Goal: Book appointment/travel/reservation

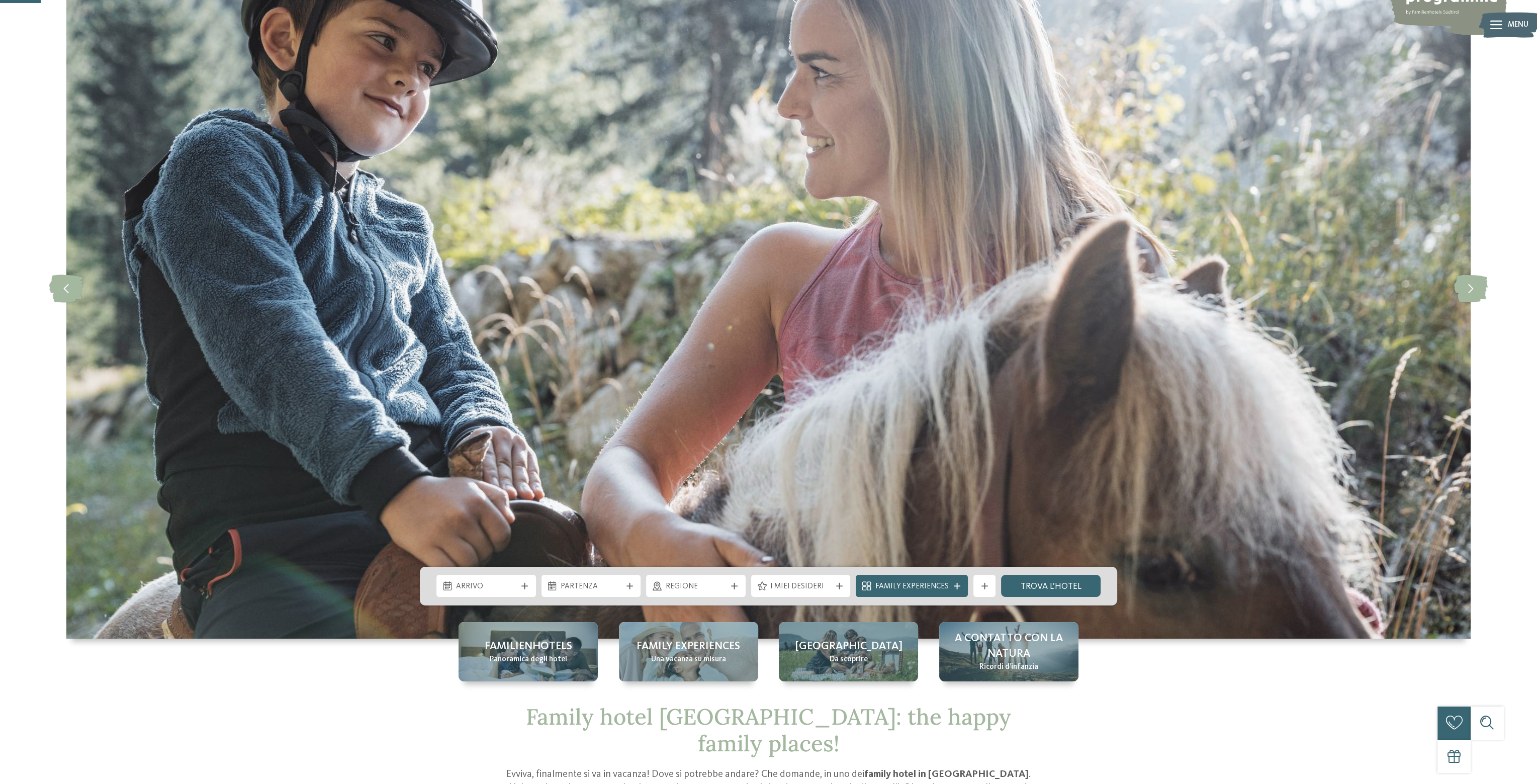
scroll to position [151, 0]
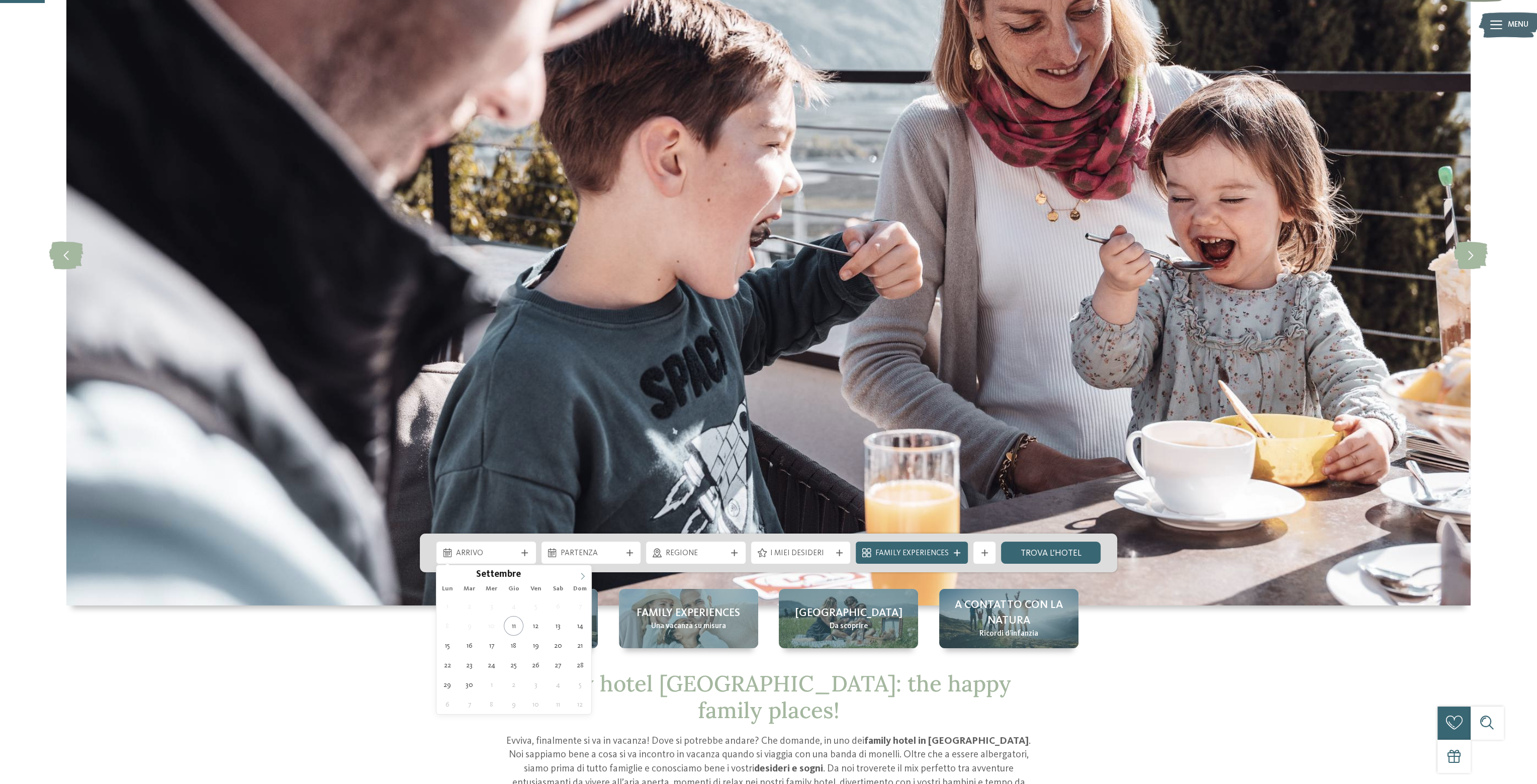
click at [583, 577] on icon at bounding box center [583, 576] width 4 height 6
type div "[DATE]"
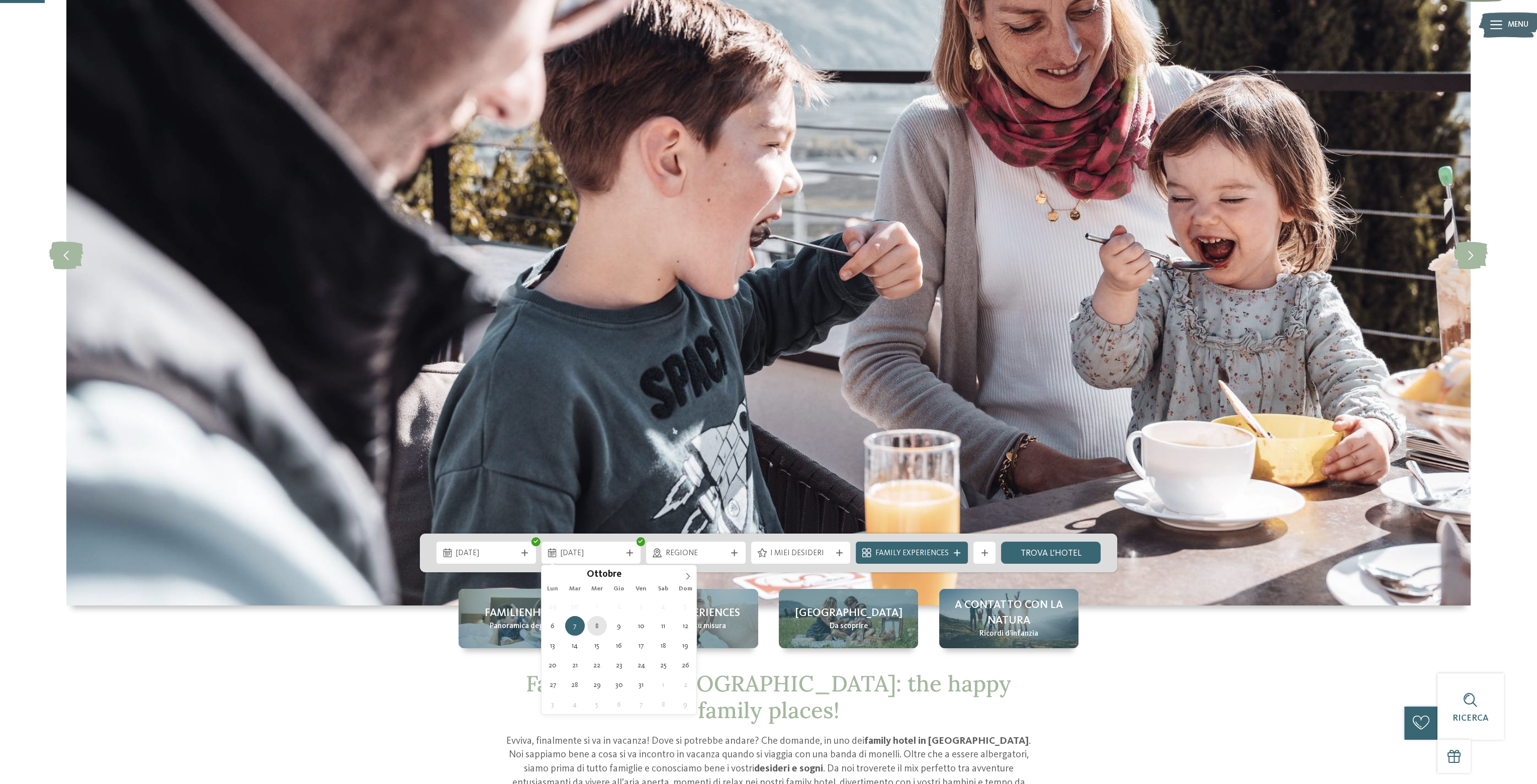
type div "[DATE]"
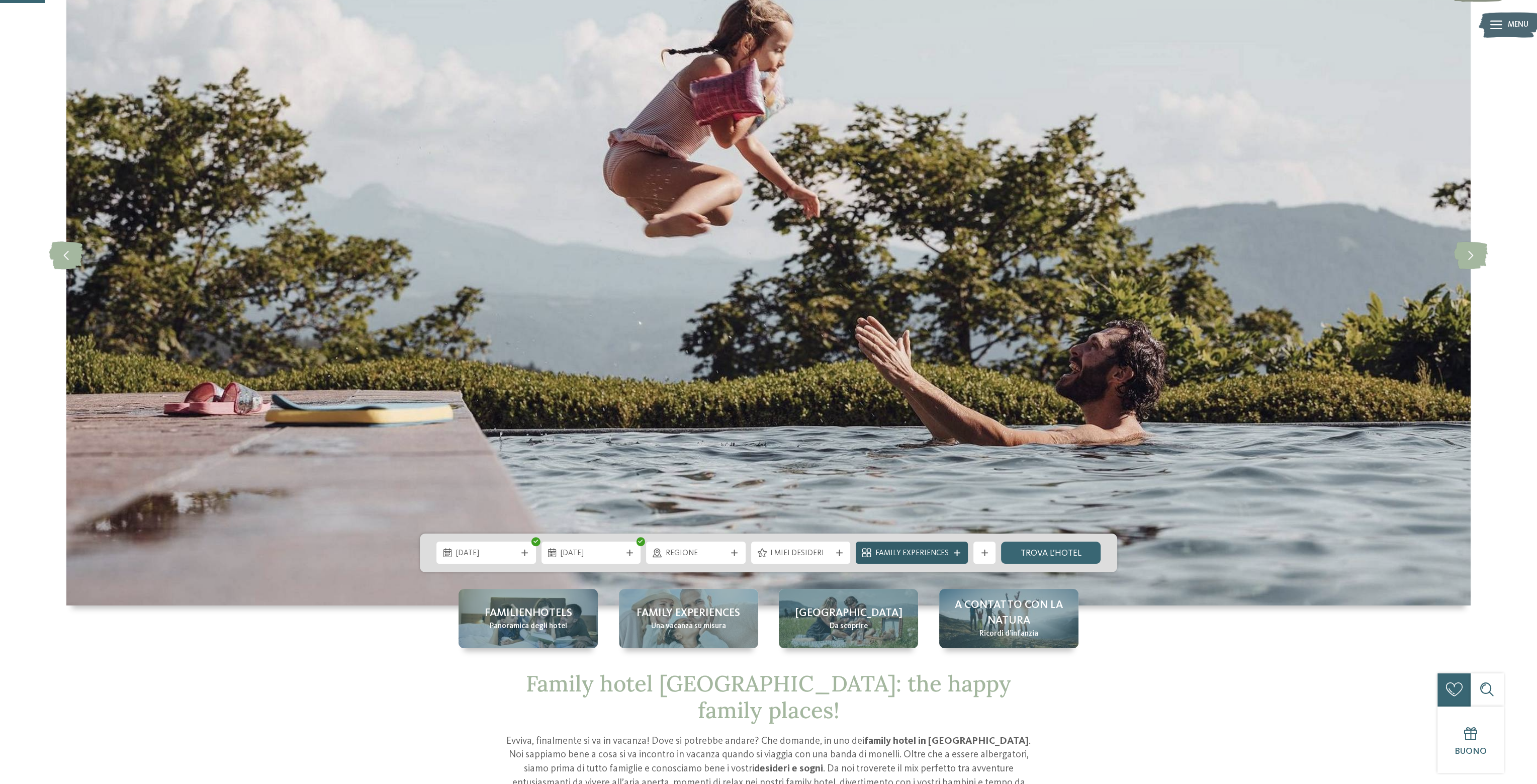
click at [936, 553] on span "Family Experiences" at bounding box center [912, 553] width 73 height 11
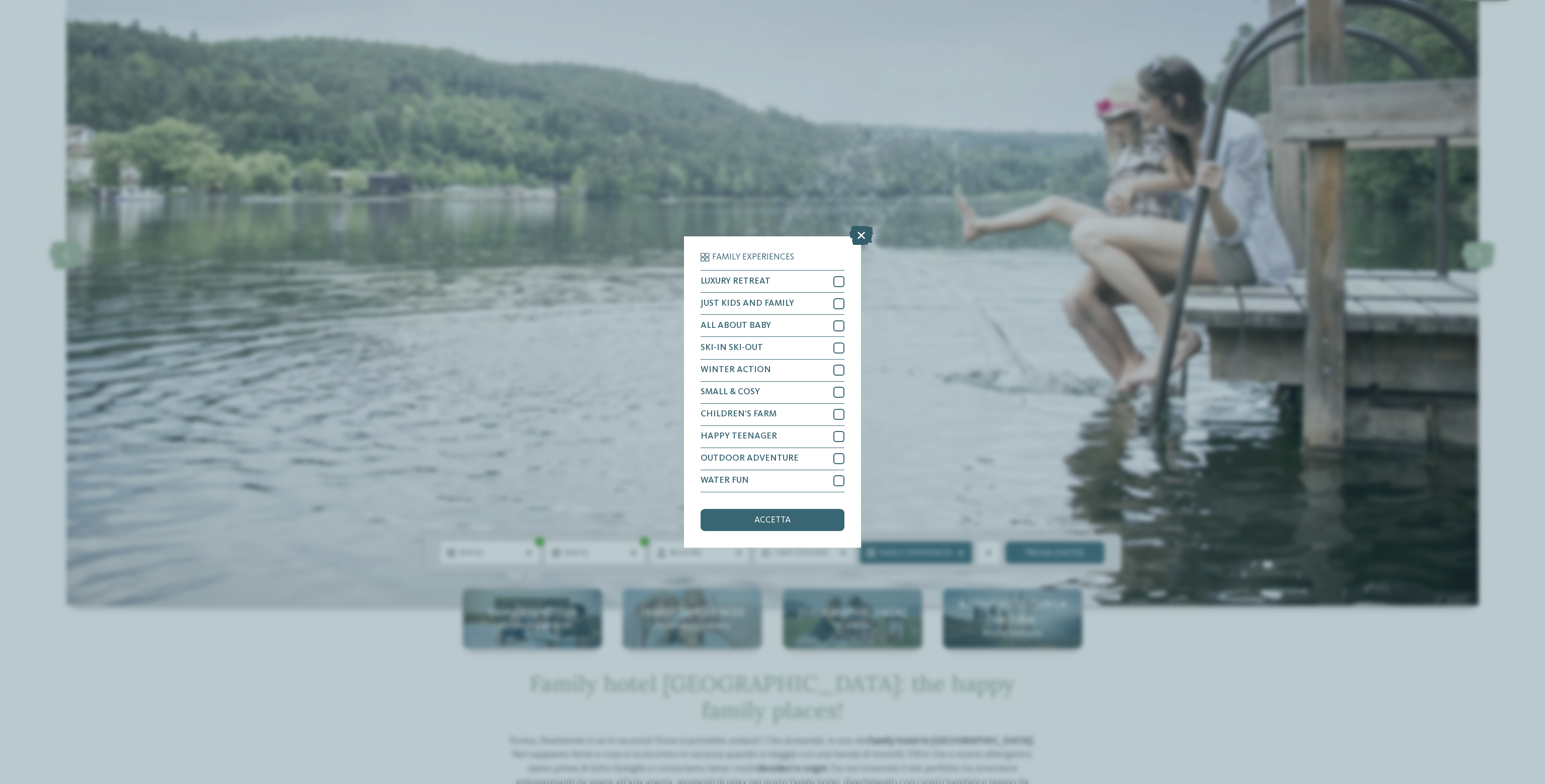
click at [860, 235] on icon at bounding box center [861, 235] width 24 height 19
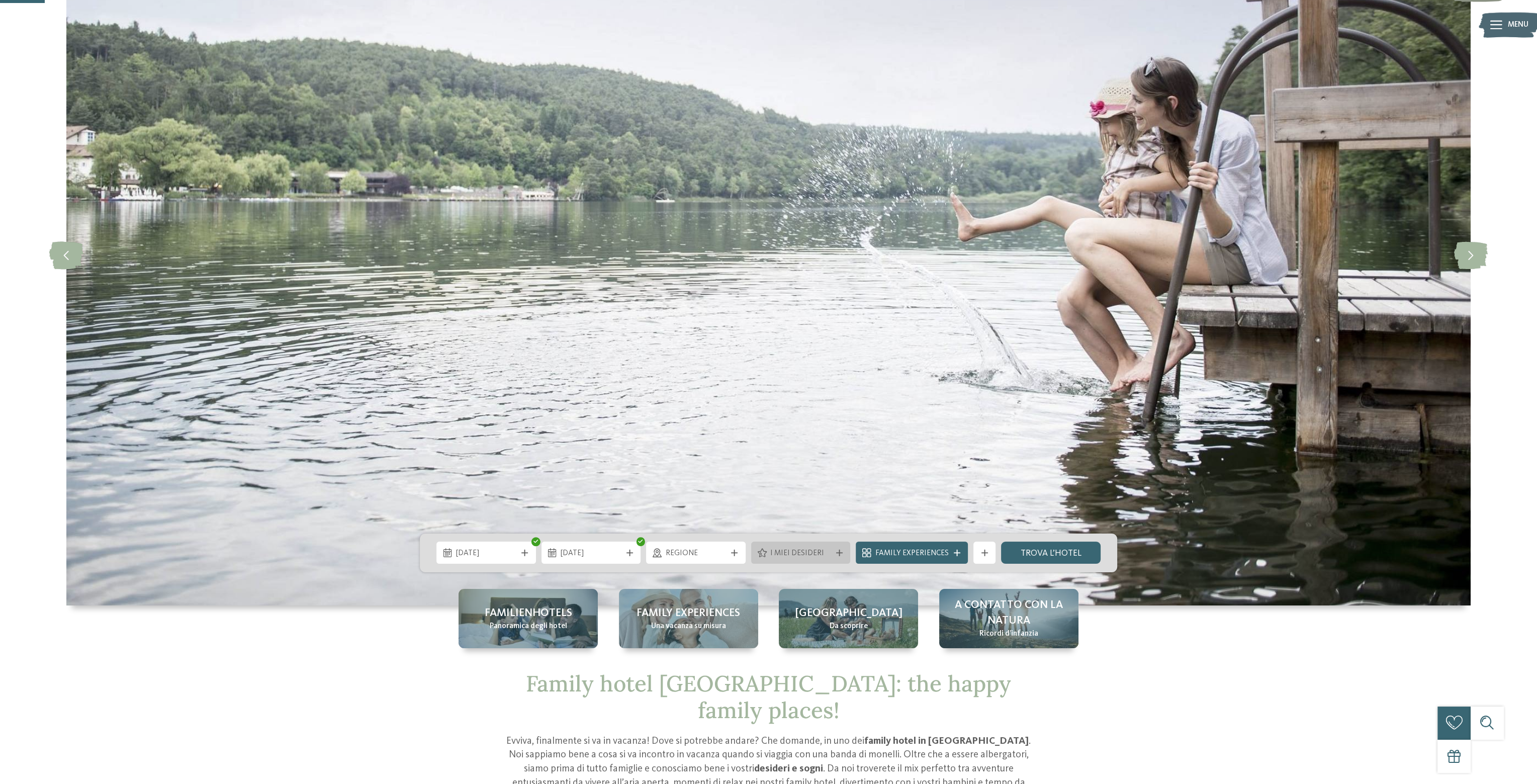
click at [813, 553] on span "I miei desideri" at bounding box center [801, 553] width 60 height 11
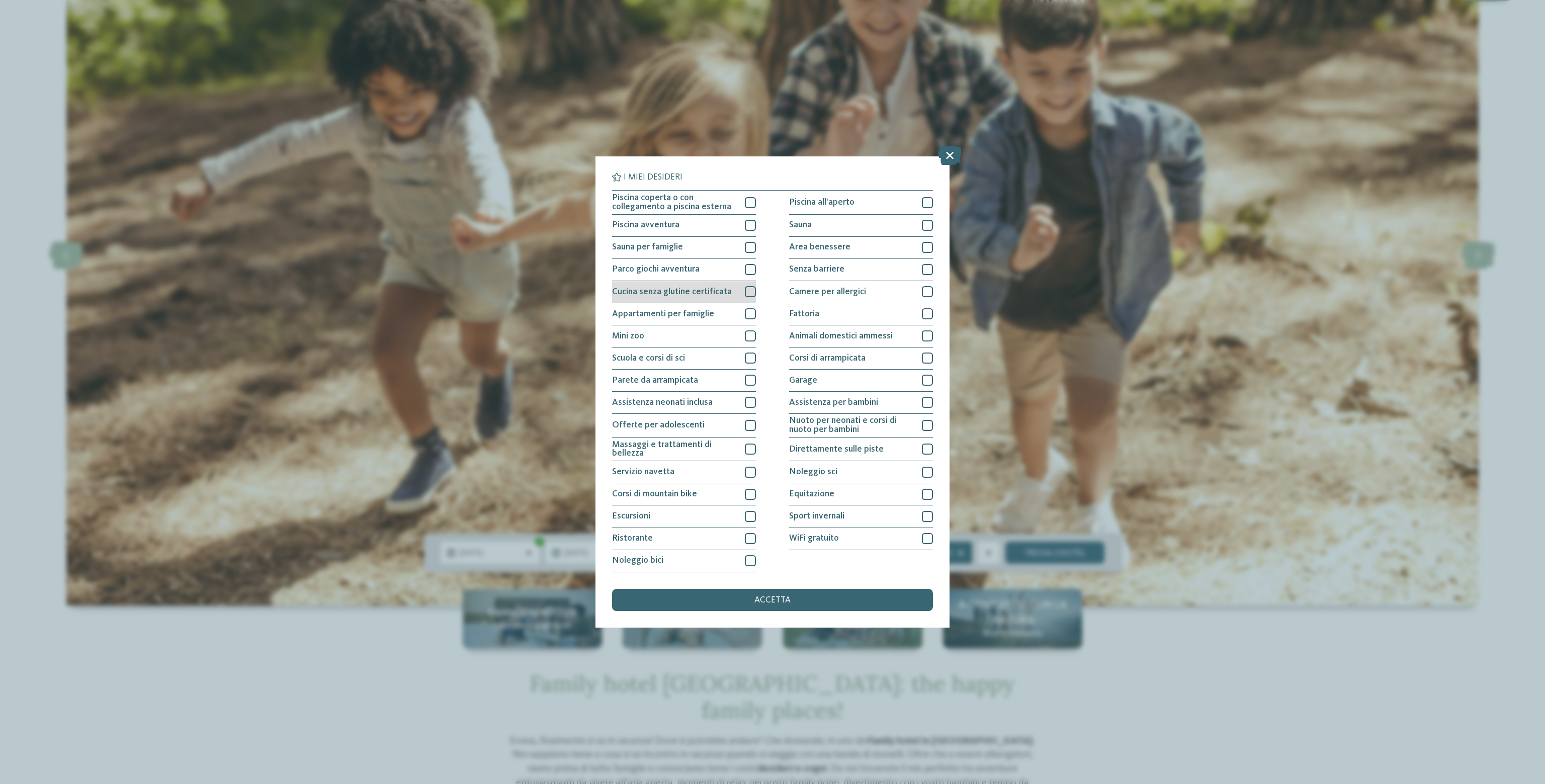
click at [751, 294] on div at bounding box center [751, 291] width 11 height 11
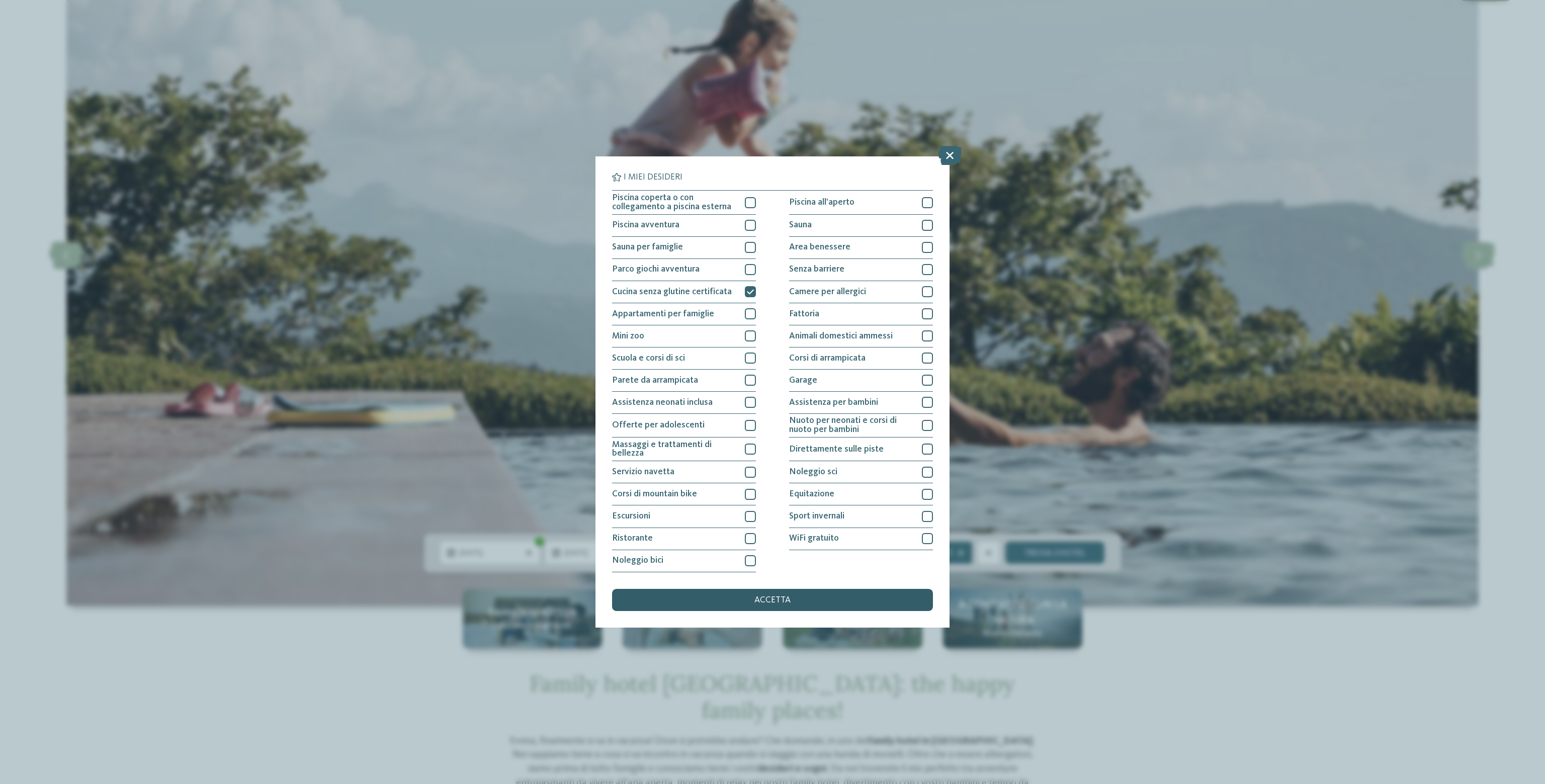
click at [760, 604] on span "accetta" at bounding box center [772, 601] width 37 height 9
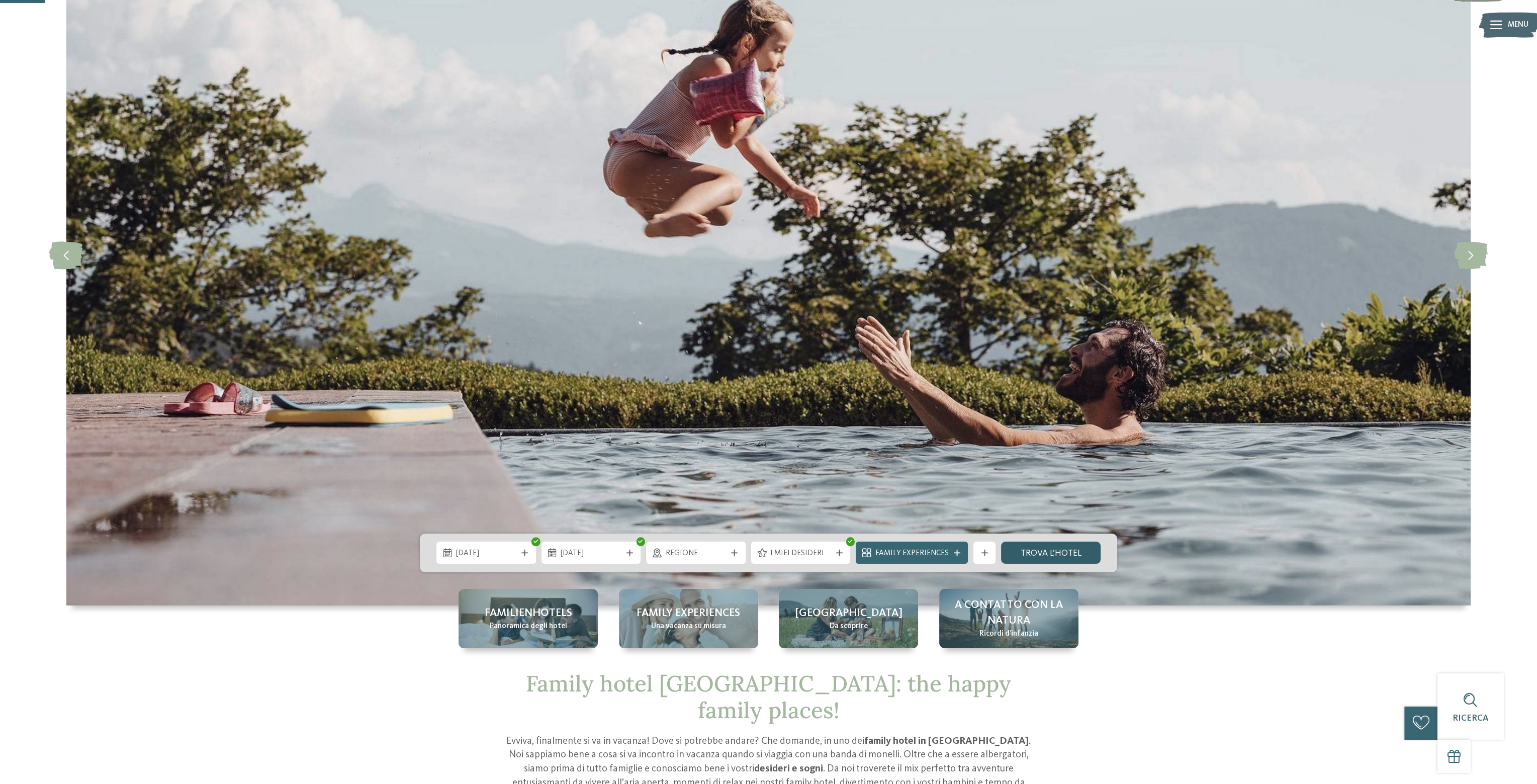
click at [1079, 550] on link "trova l’hotel" at bounding box center [1051, 552] width 100 height 22
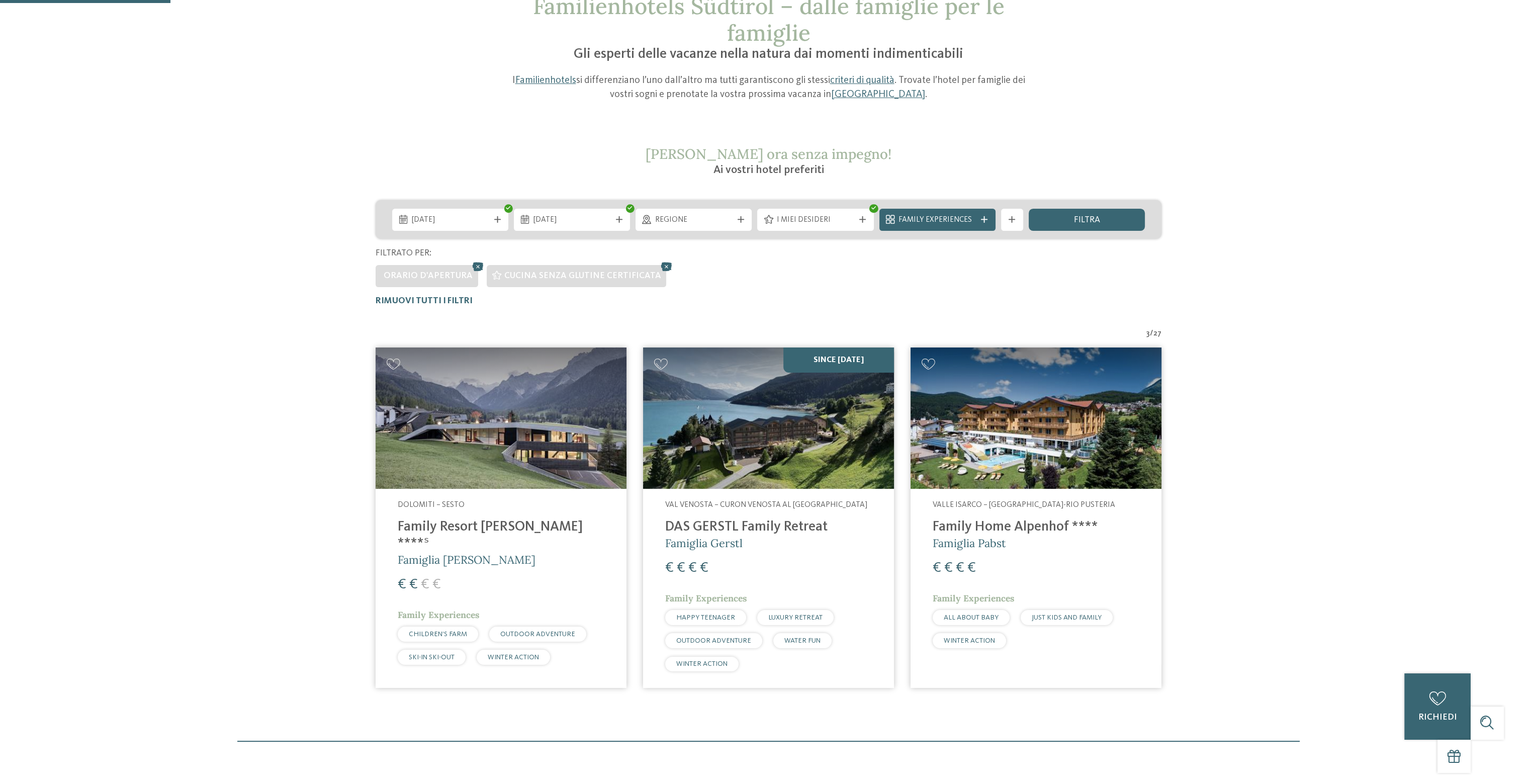
scroll to position [66, 0]
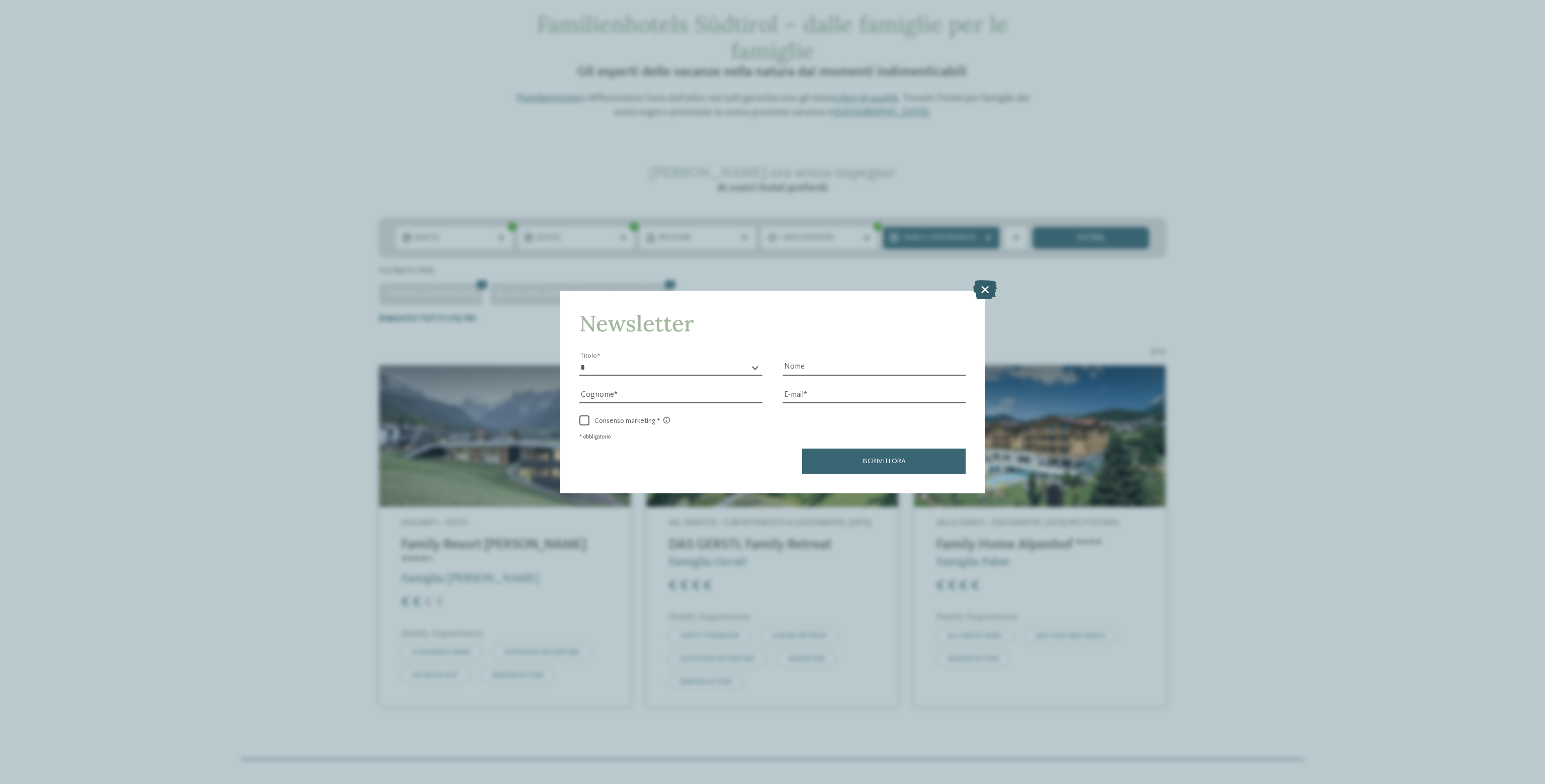
click at [983, 289] on icon at bounding box center [985, 289] width 24 height 19
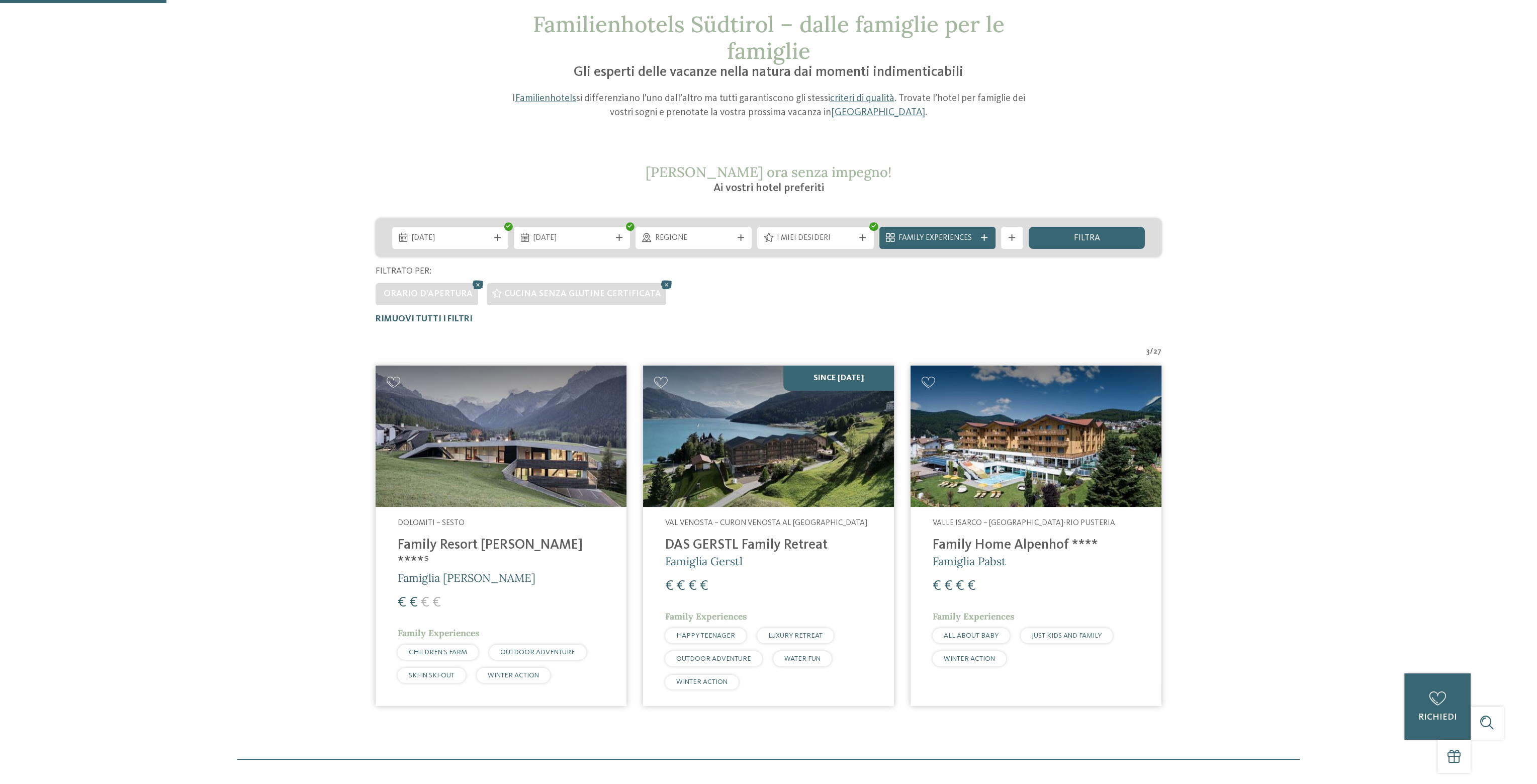
click at [474, 285] on icon at bounding box center [478, 285] width 16 height 15
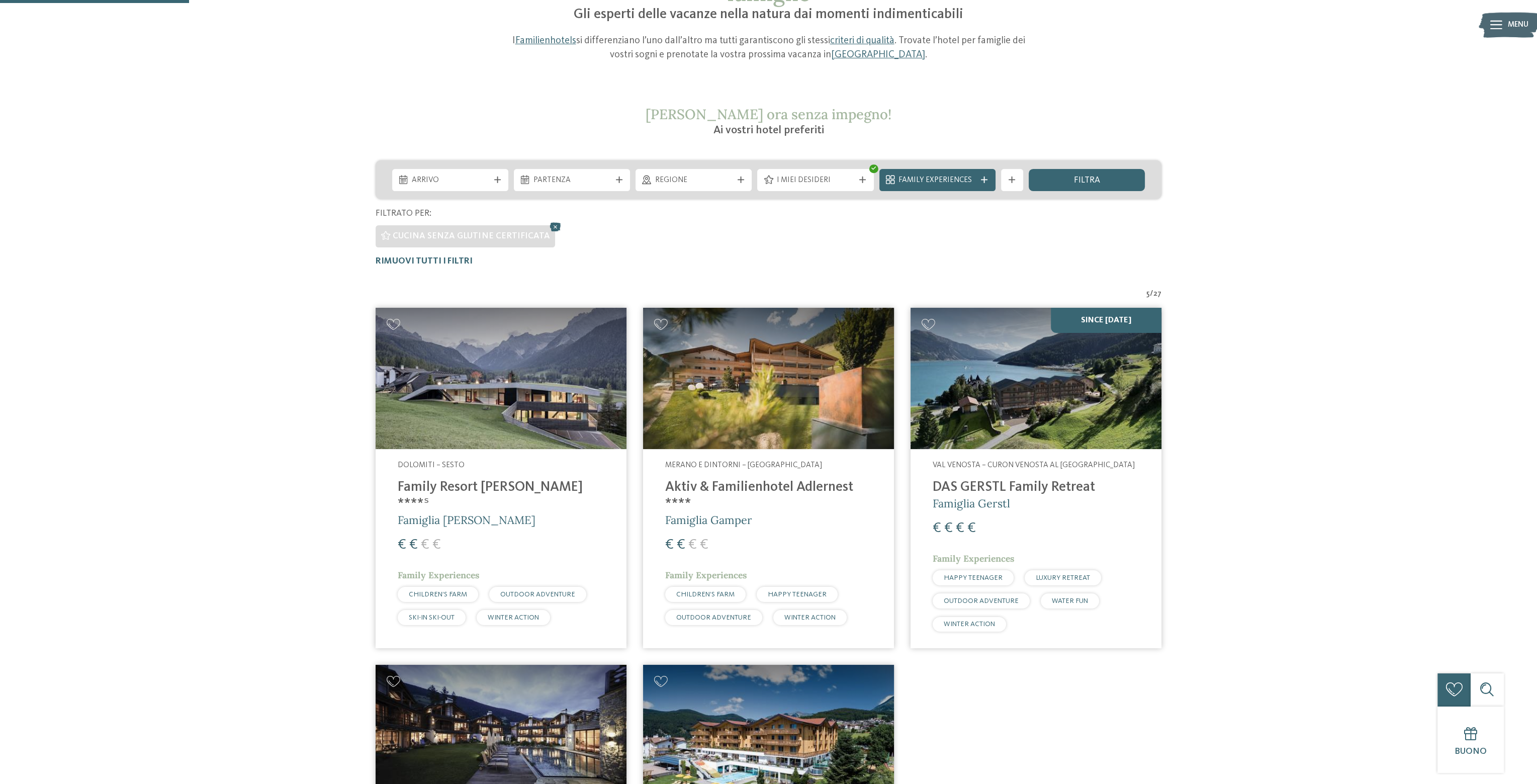
scroll to position [116, 0]
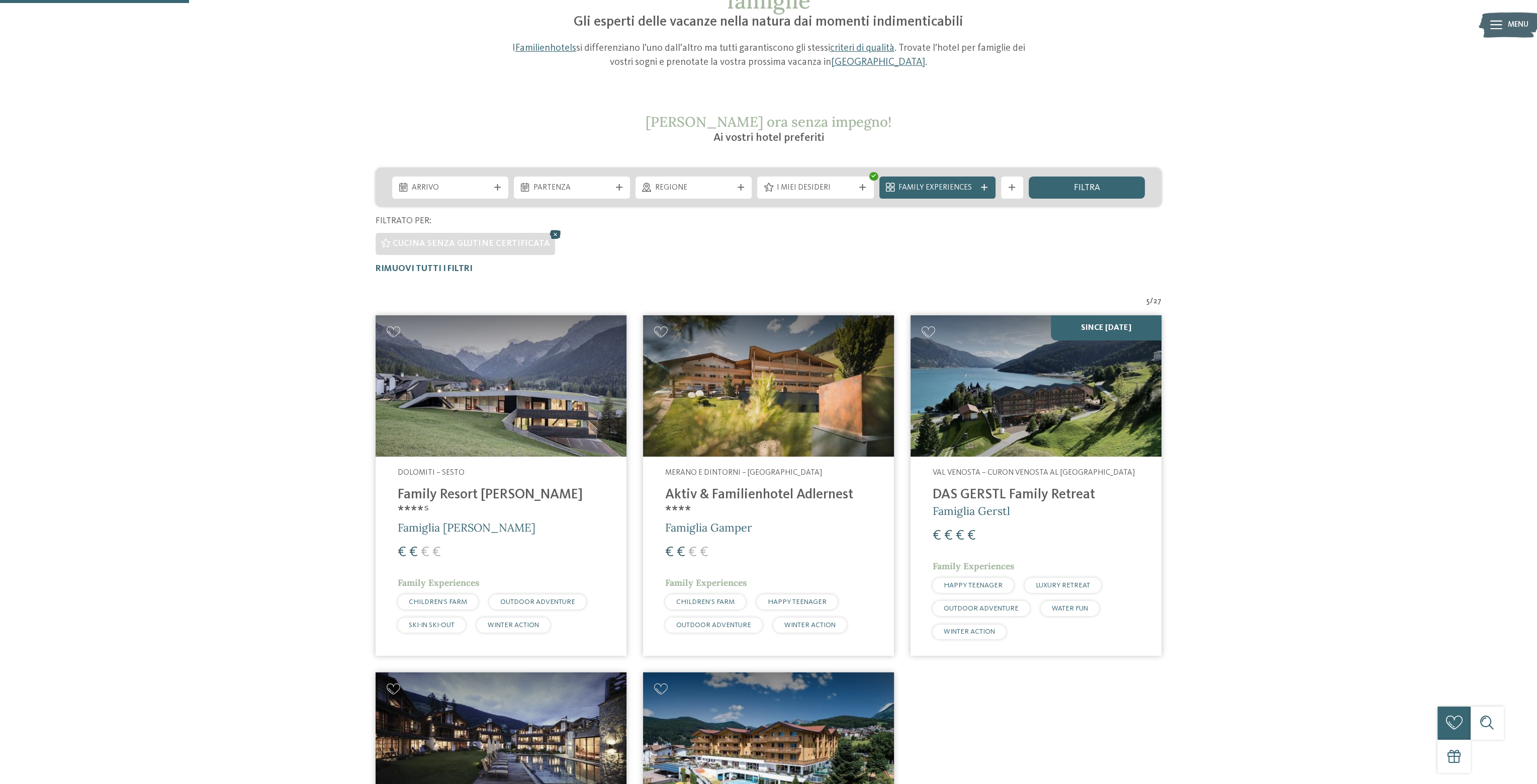
click at [550, 235] on icon at bounding box center [555, 234] width 16 height 15
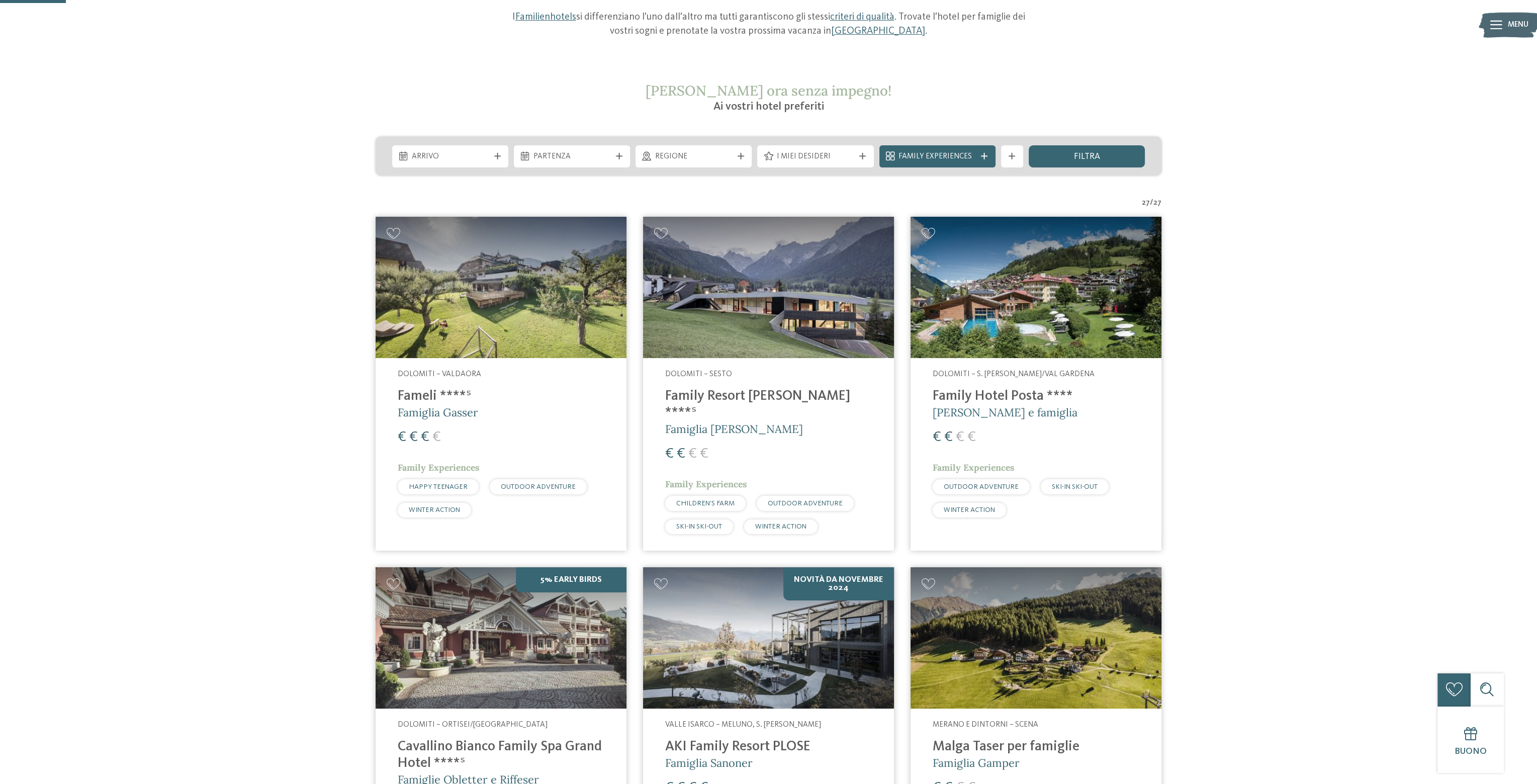
scroll to position [0, 0]
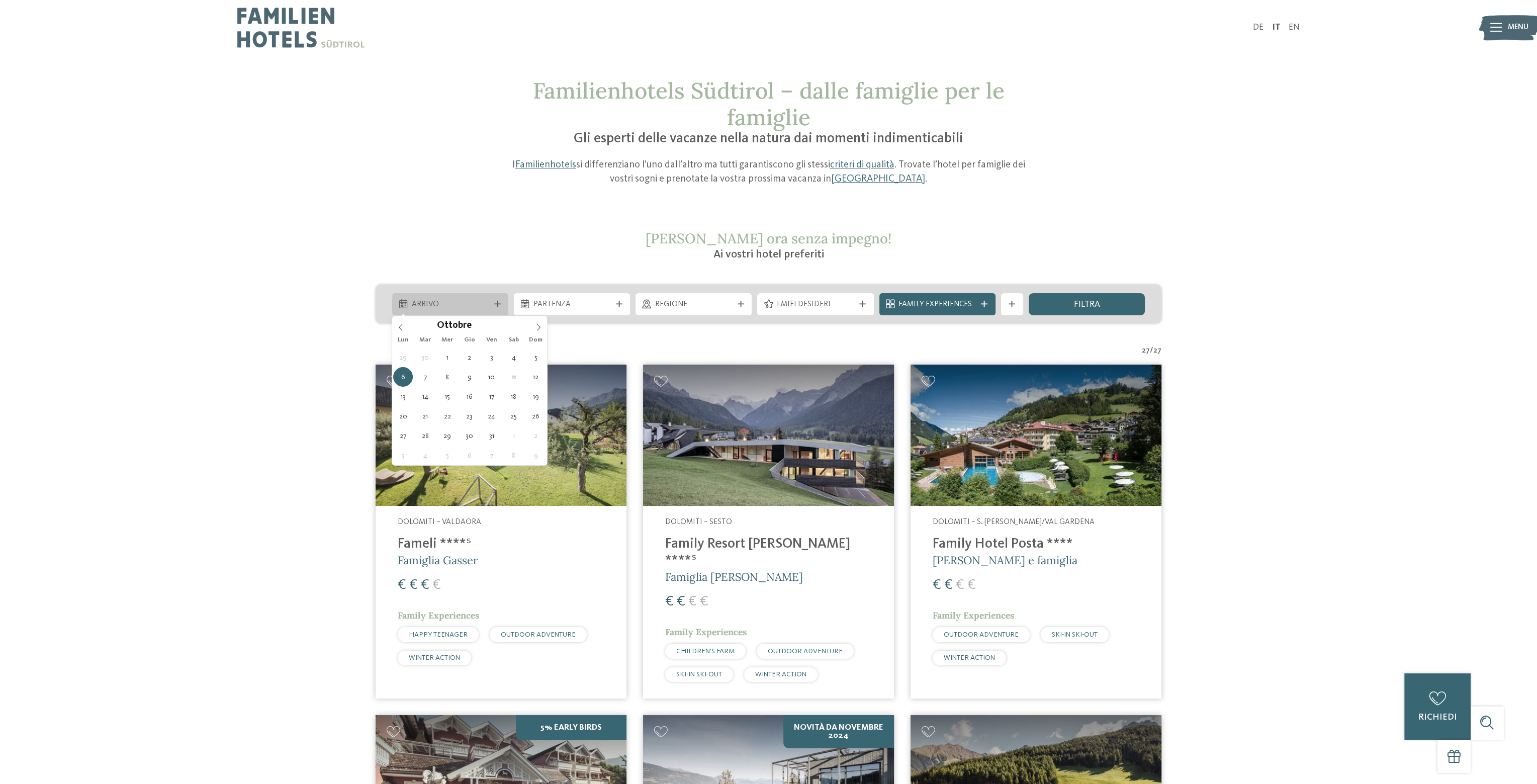
click at [487, 305] on span "Arrivo" at bounding box center [450, 305] width 78 height 11
type div "[DATE]"
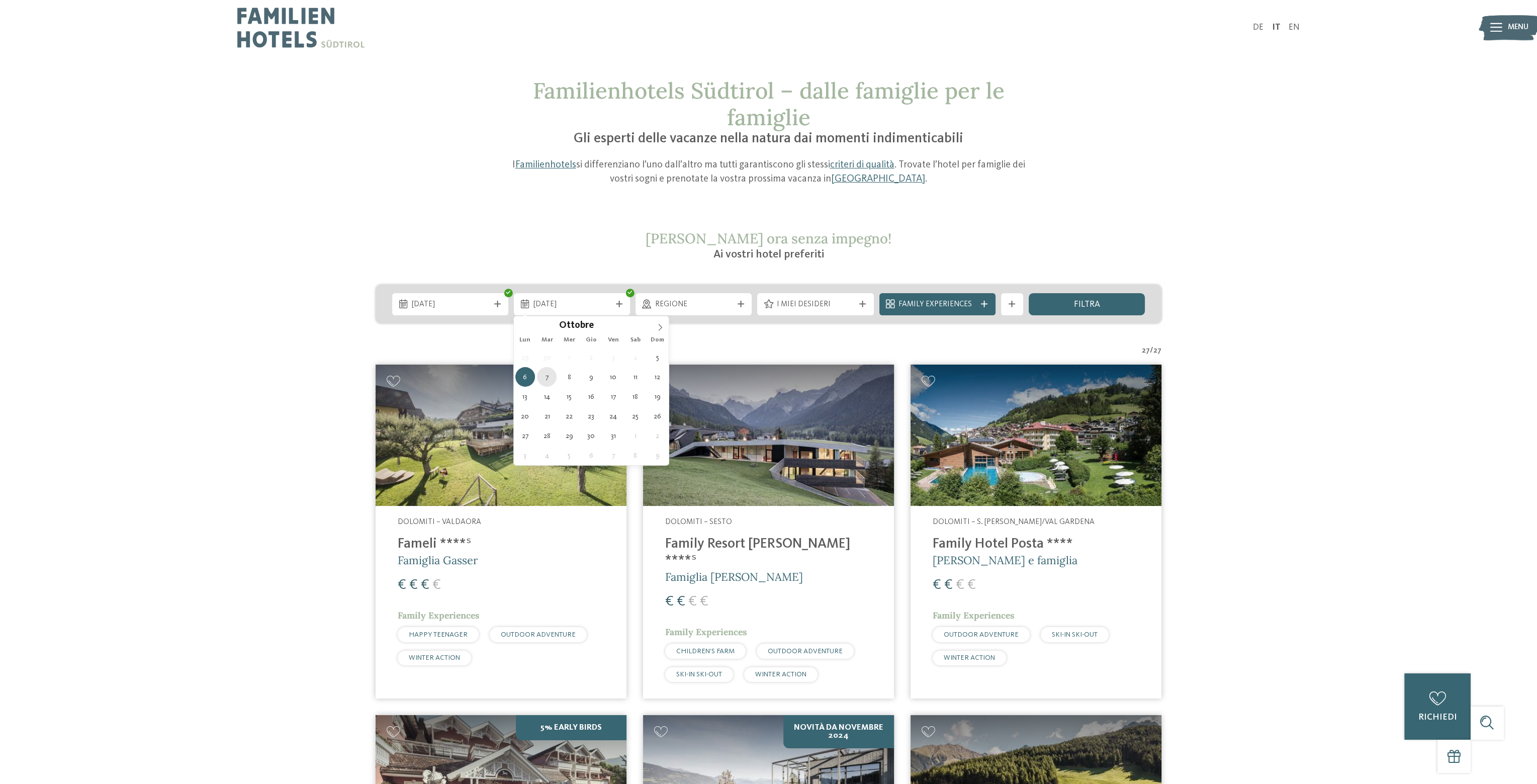
type div "[DATE]"
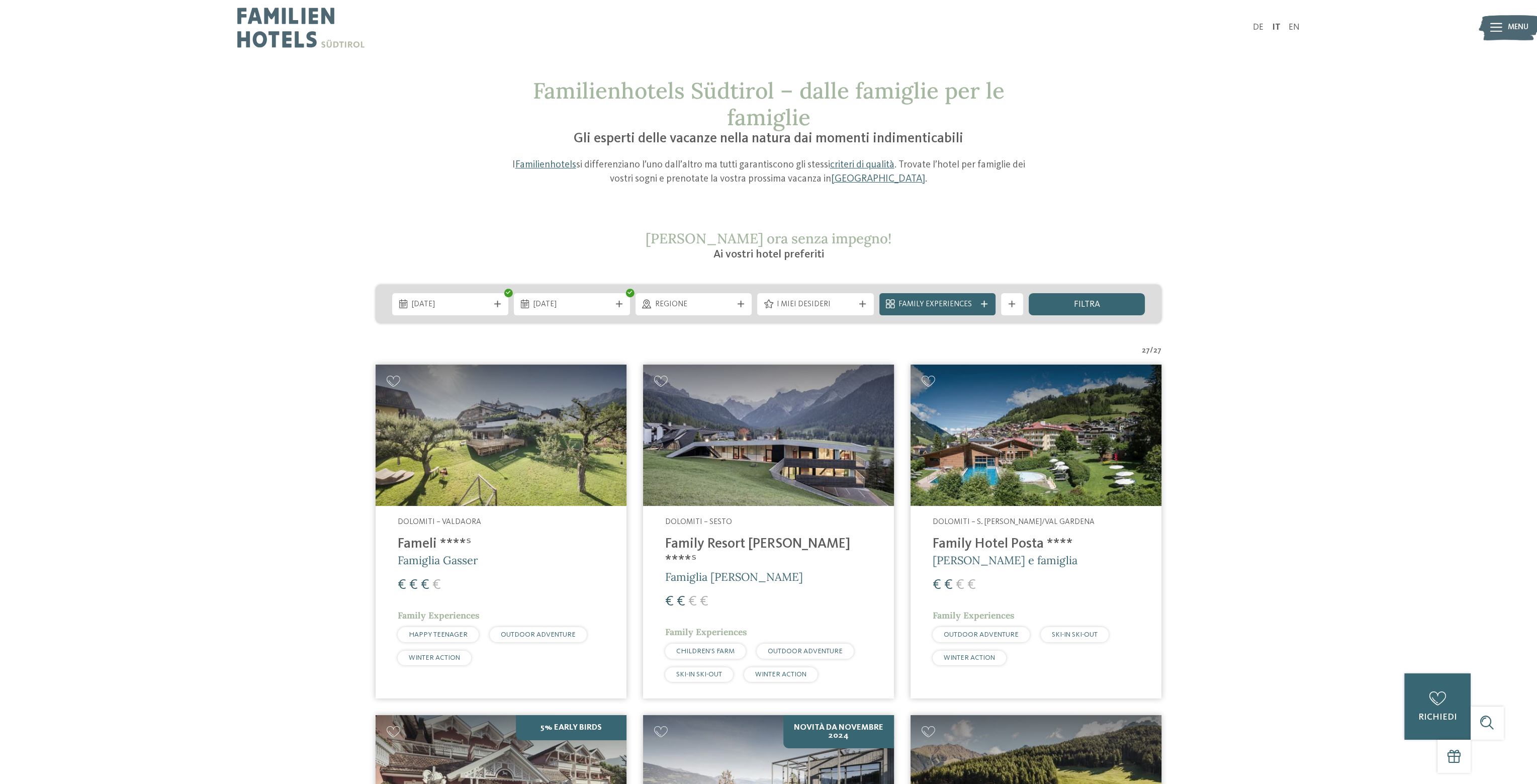
drag, startPoint x: 547, startPoint y: 380, endPoint x: 562, endPoint y: 380, distance: 15.0
click at [1095, 305] on span "filtra" at bounding box center [1086, 305] width 27 height 9
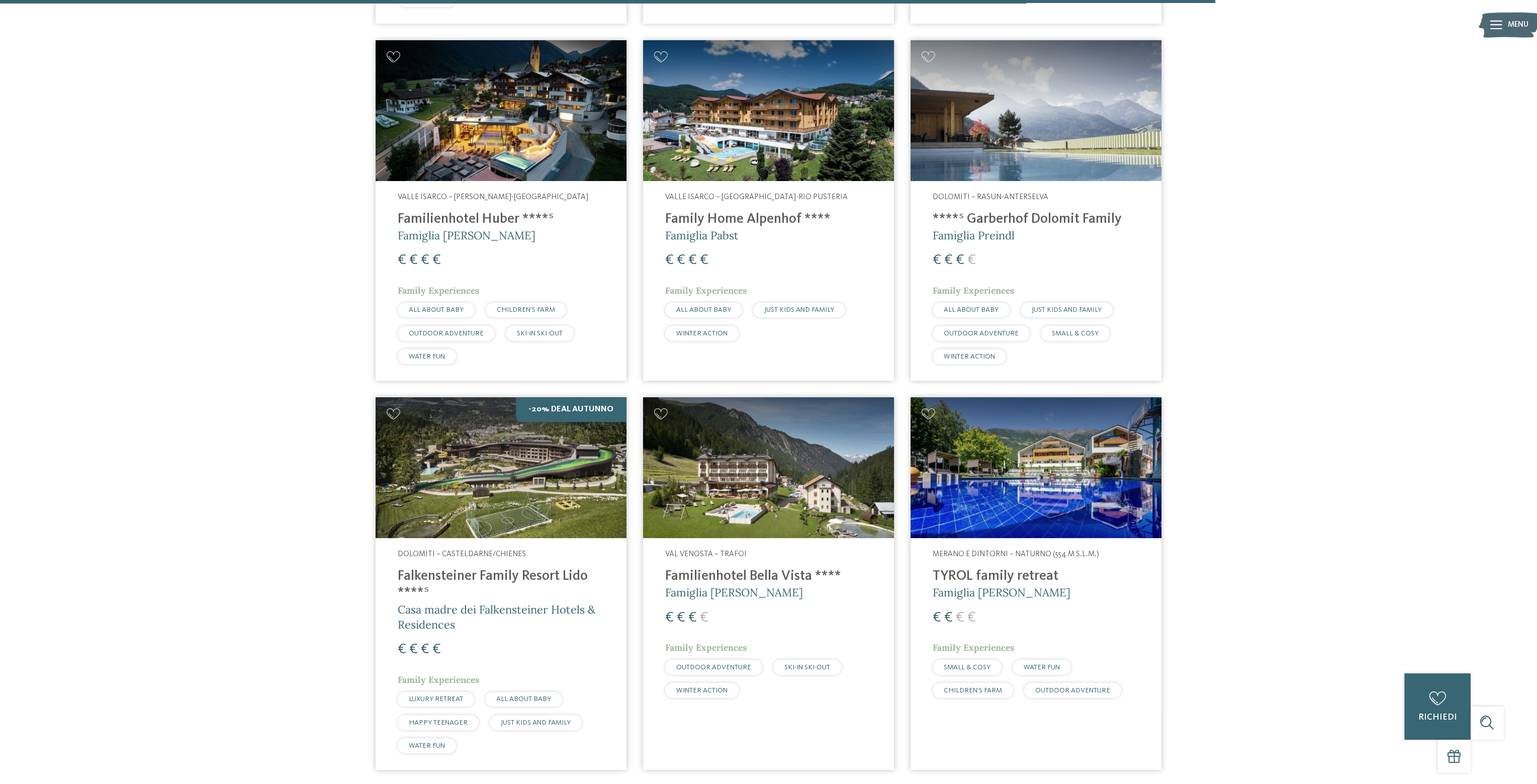
scroll to position [1977, 0]
